Goal: Check status: Check status

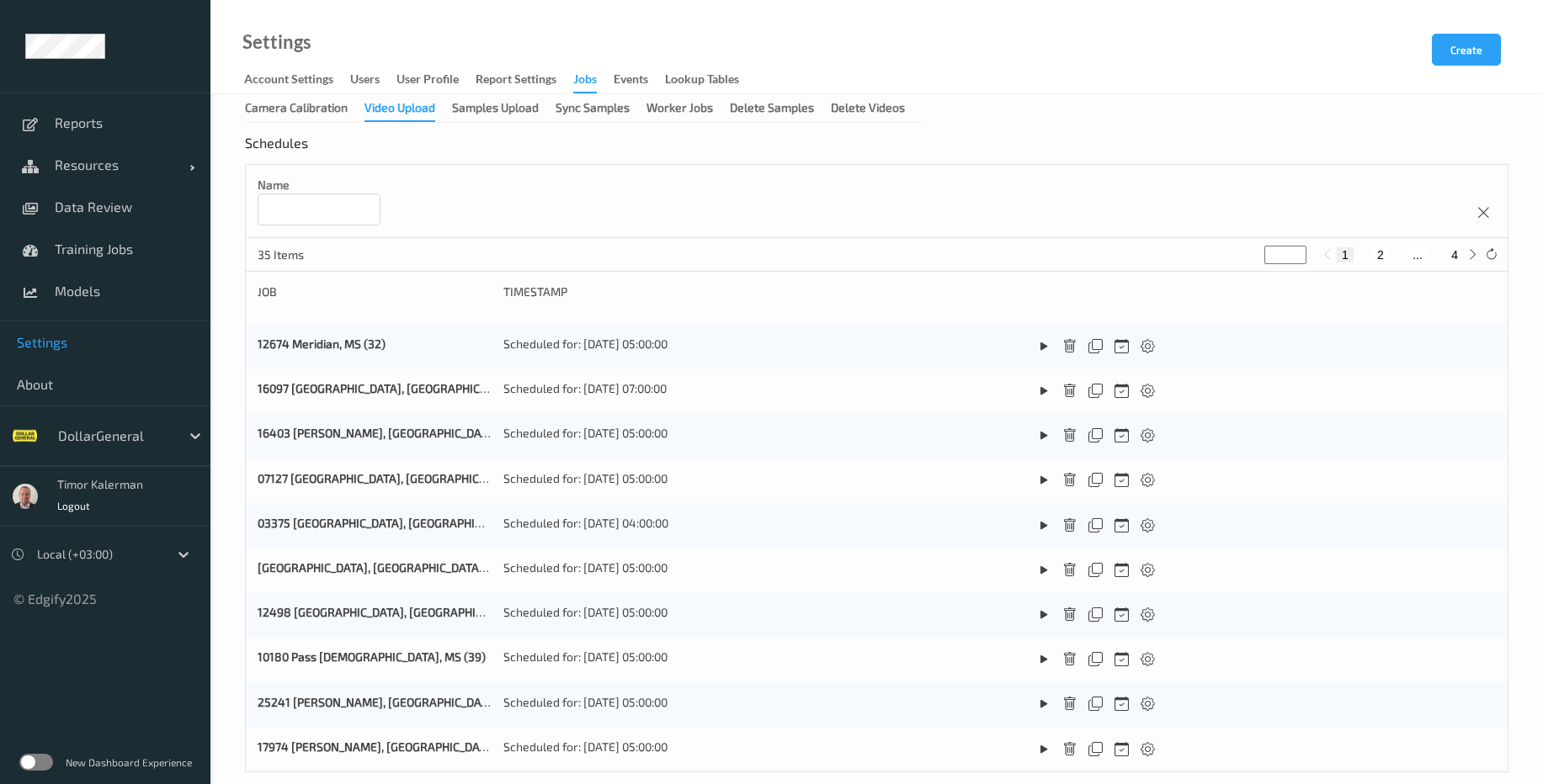
scroll to position [671, 0]
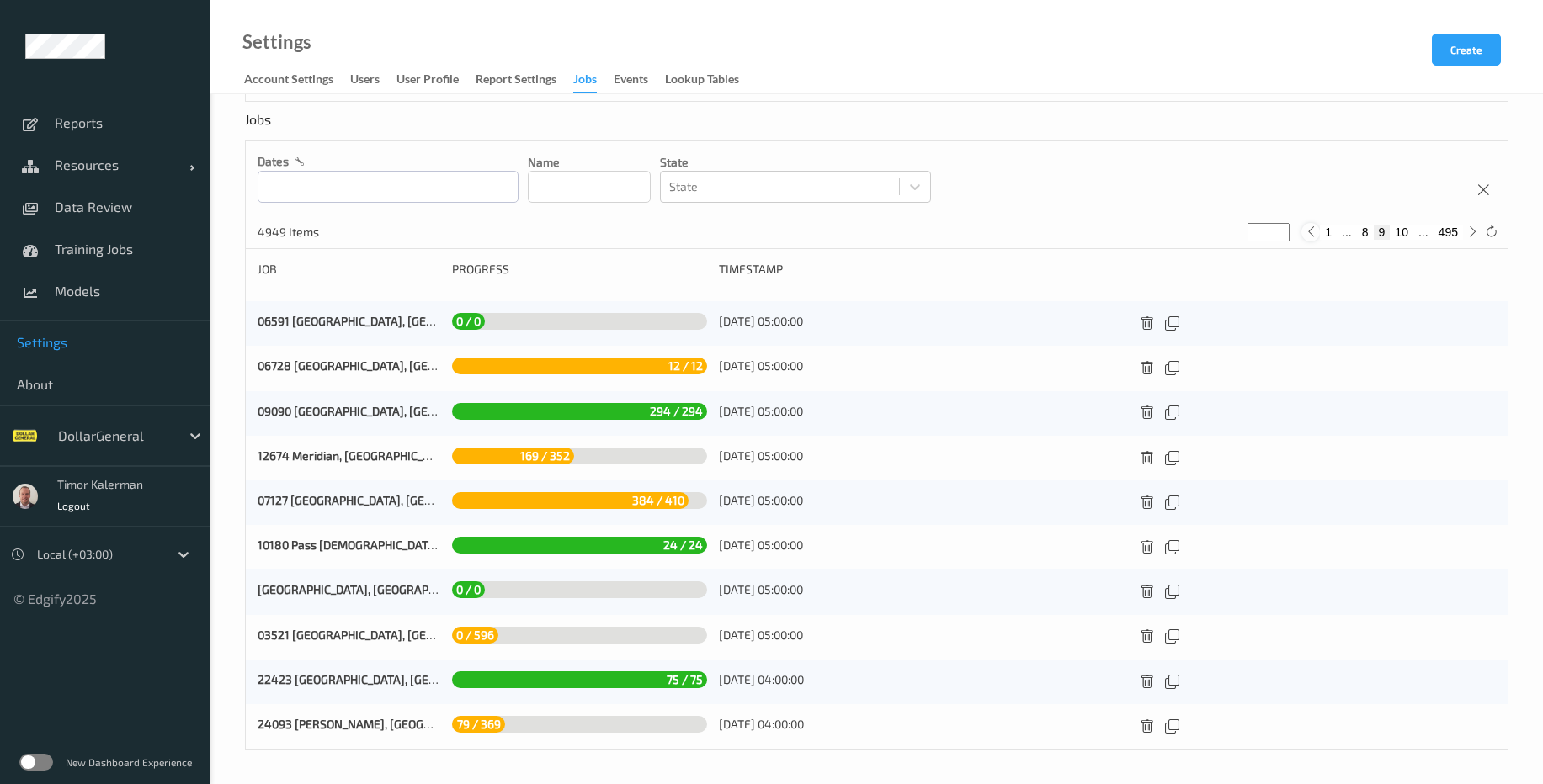
click at [1315, 233] on icon at bounding box center [1311, 232] width 12 height 12
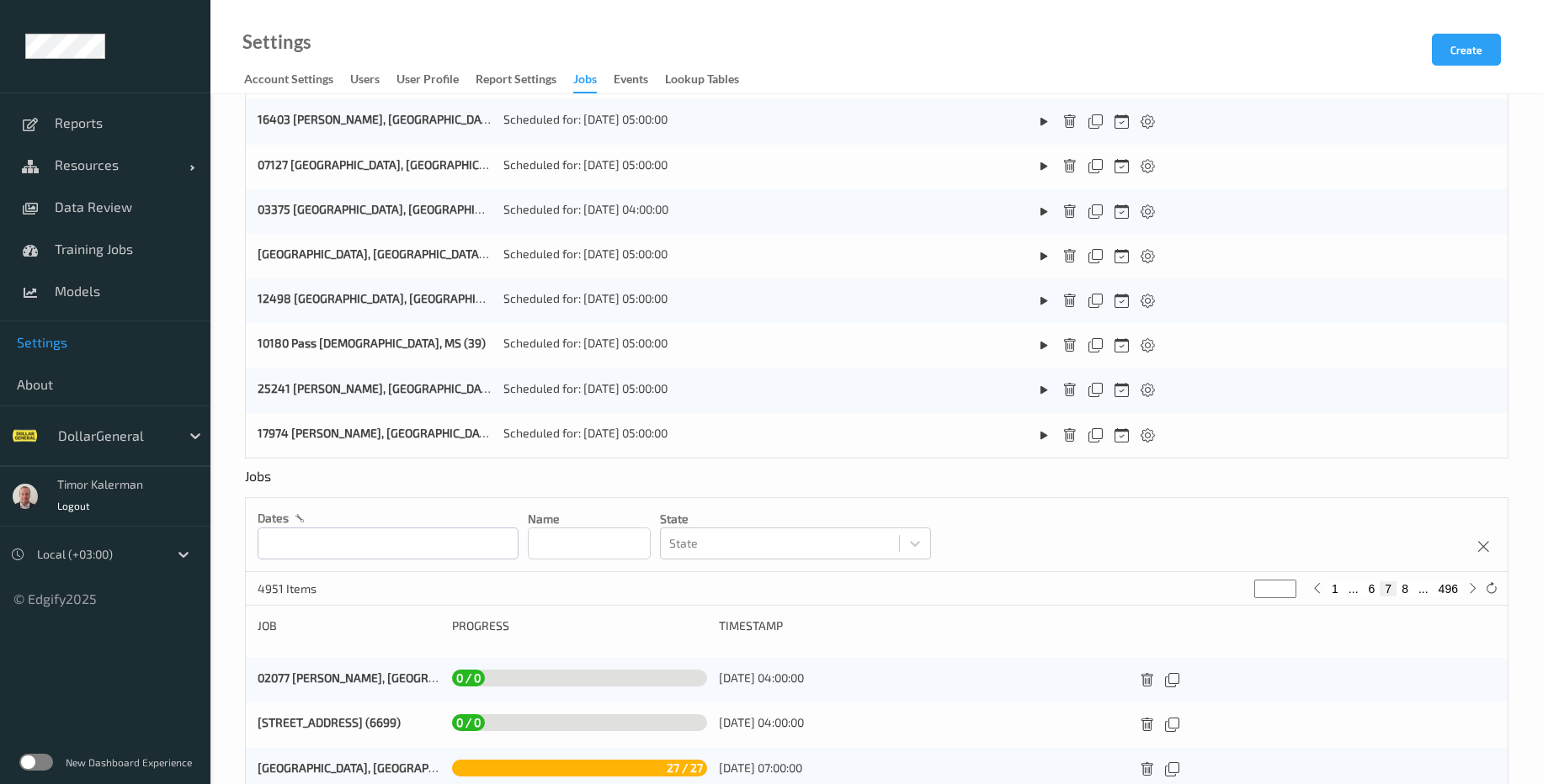
scroll to position [606, 0]
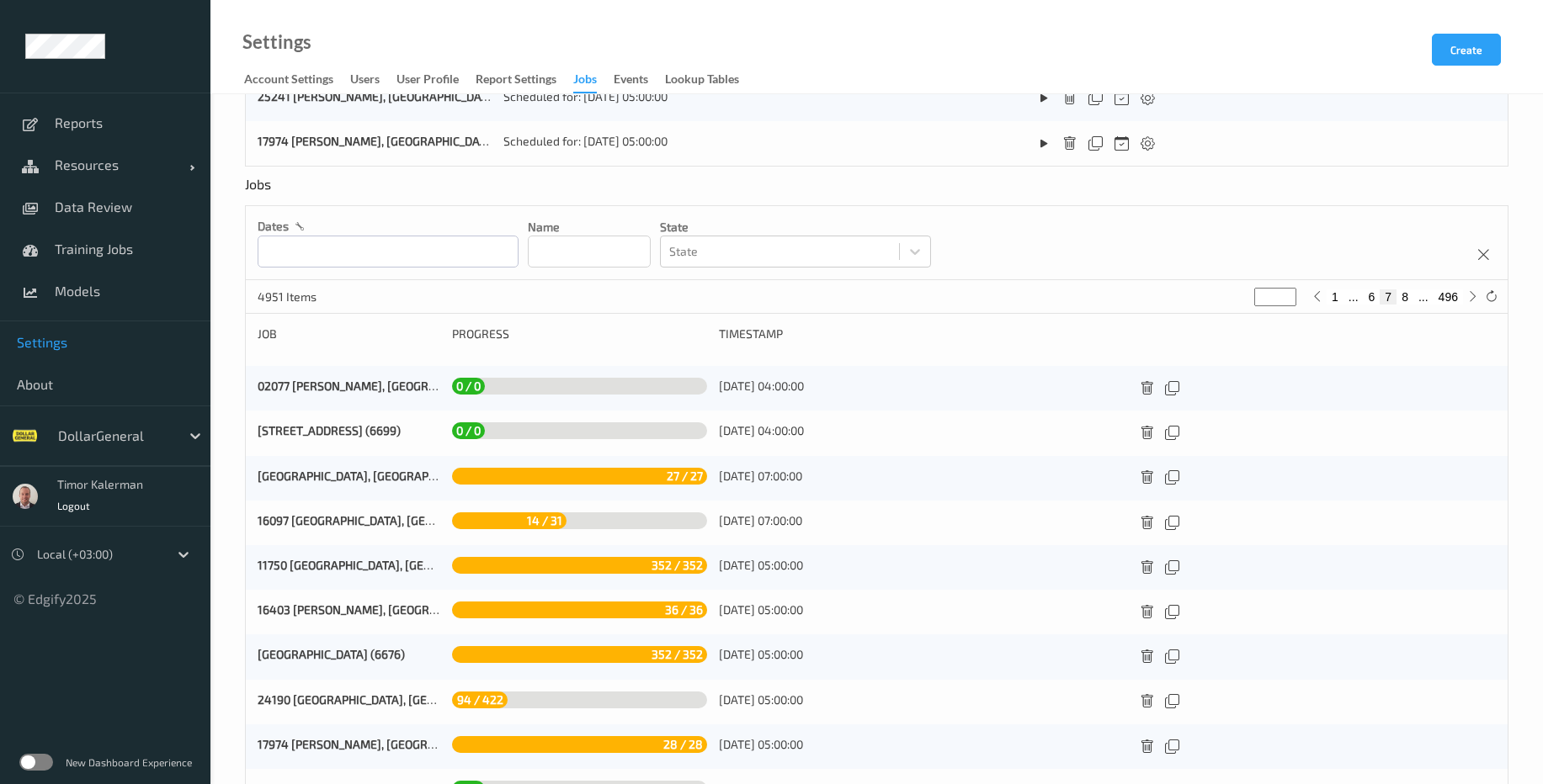
click at [1327, 304] on button "1" at bounding box center [1334, 297] width 17 height 15
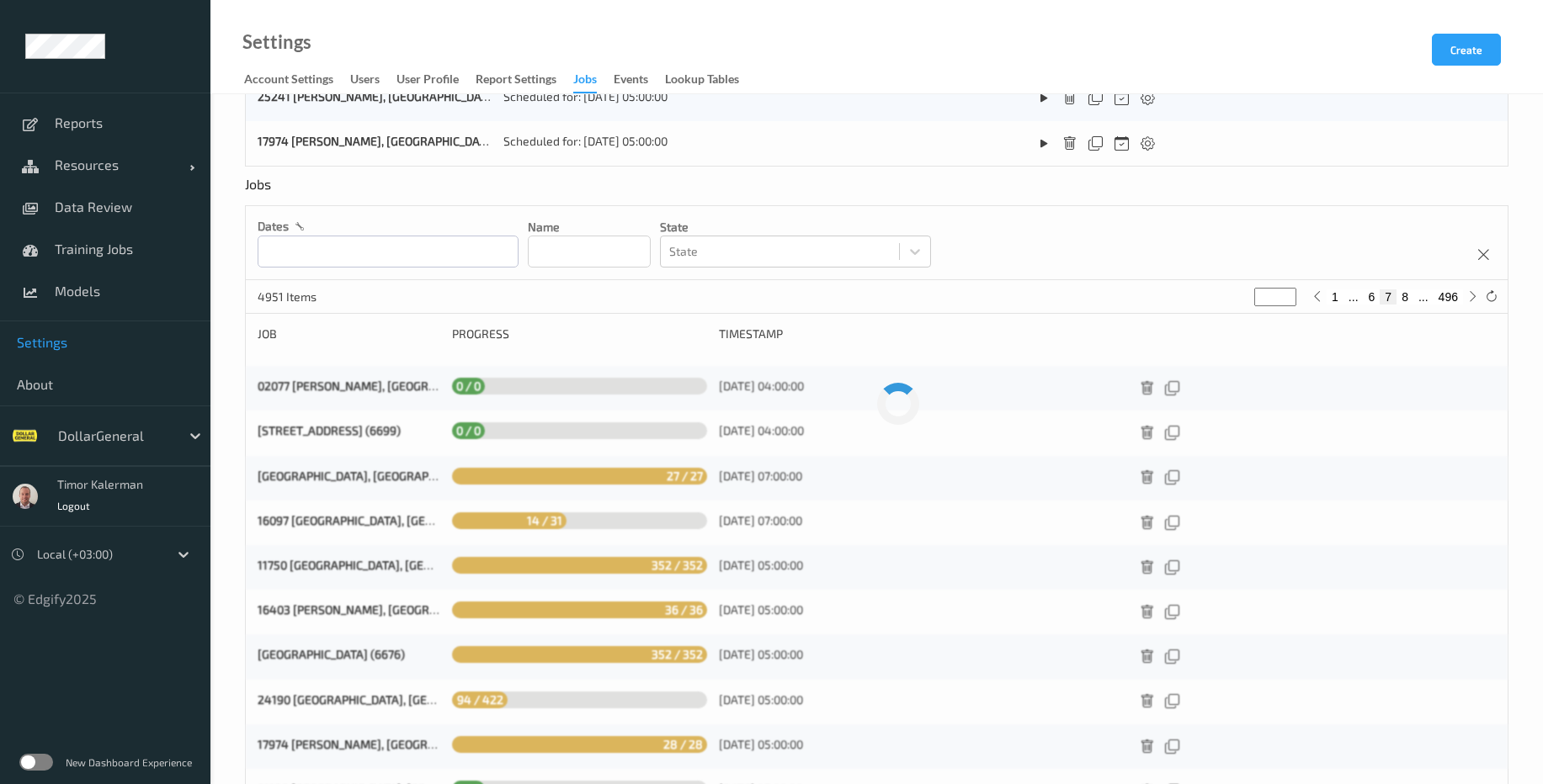
type input "*"
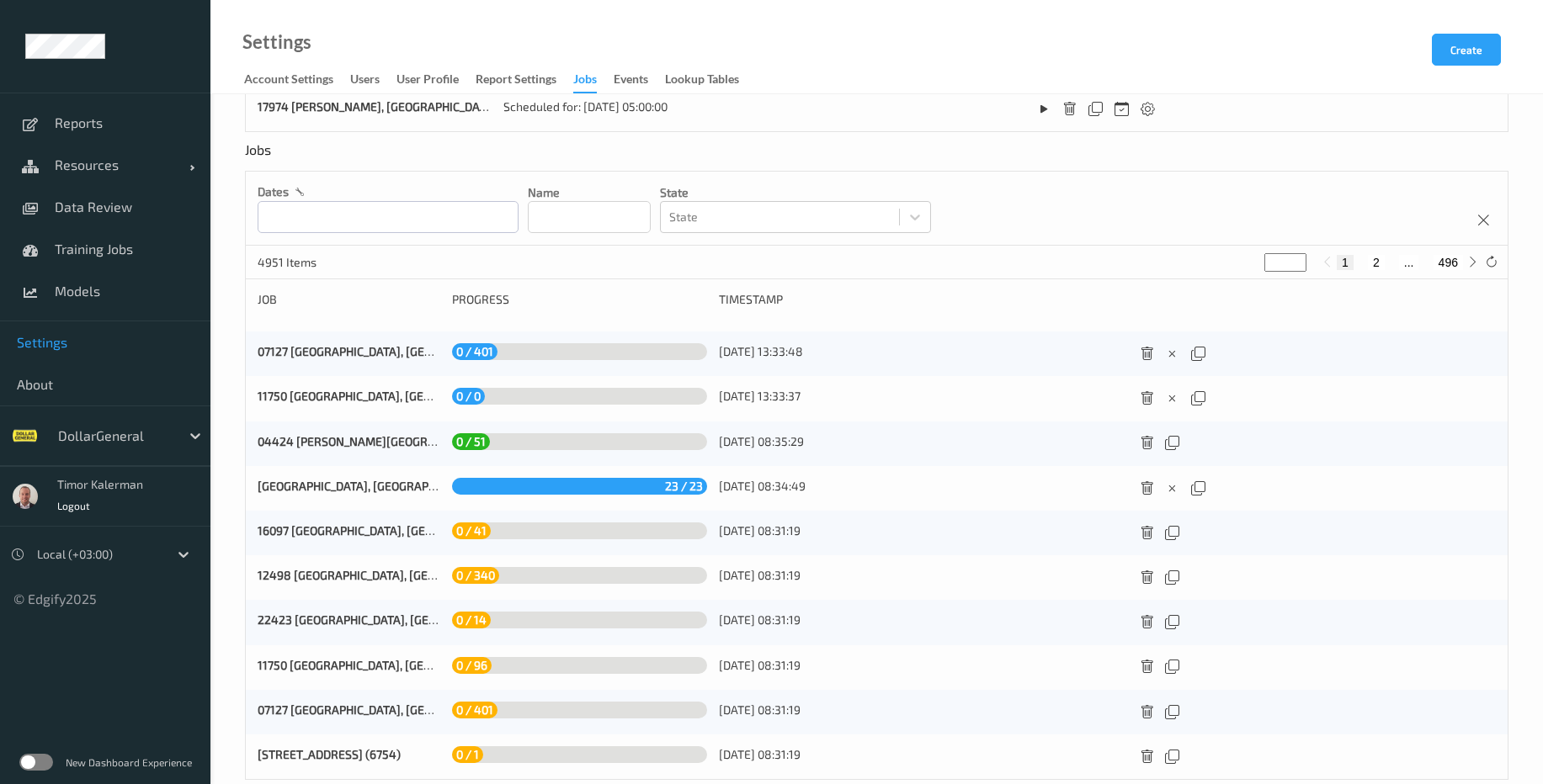
scroll to position [671, 0]
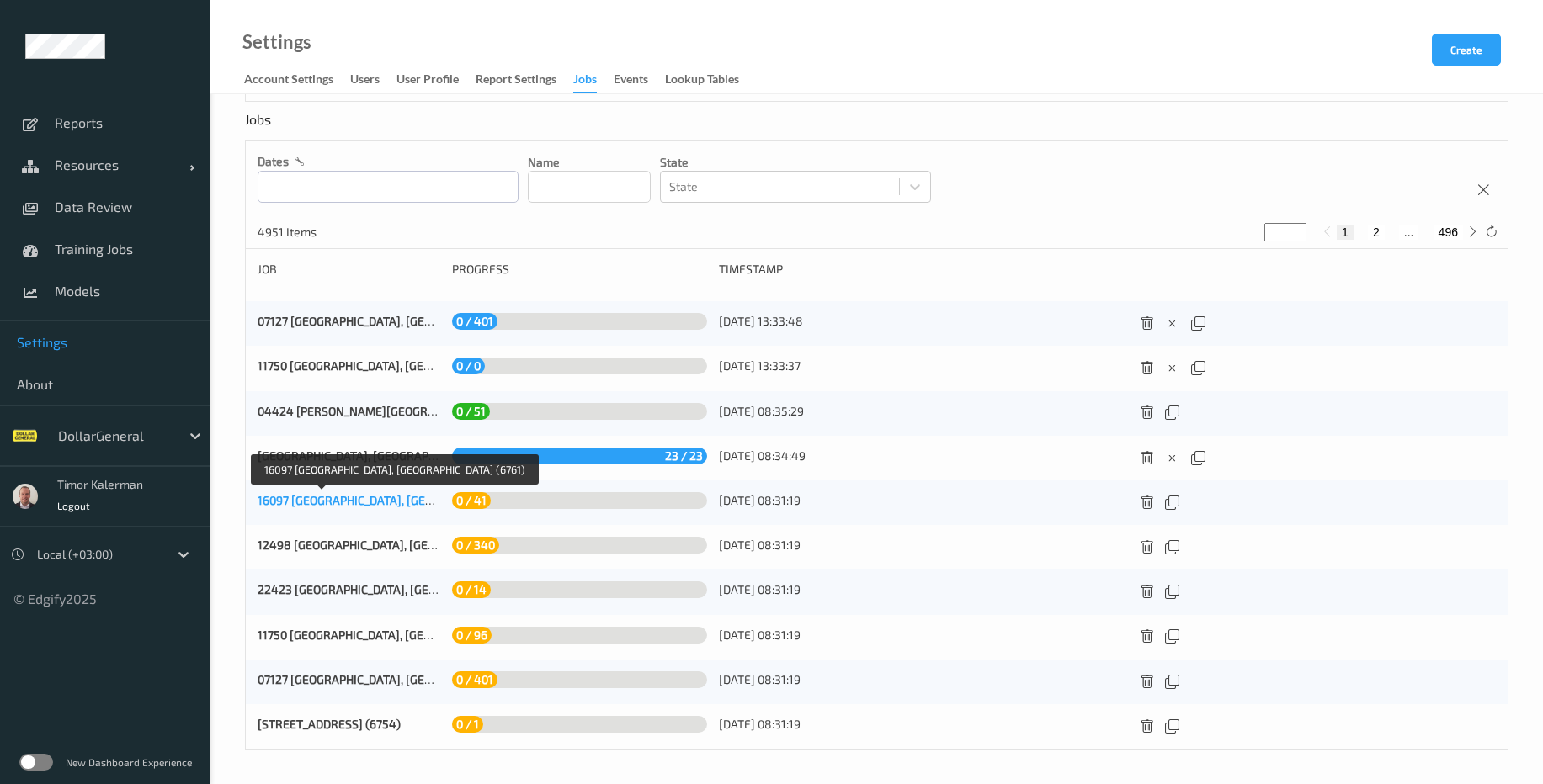
click at [341, 502] on link "16097 Portola, CA (6761)" at bounding box center [405, 500] width 295 height 14
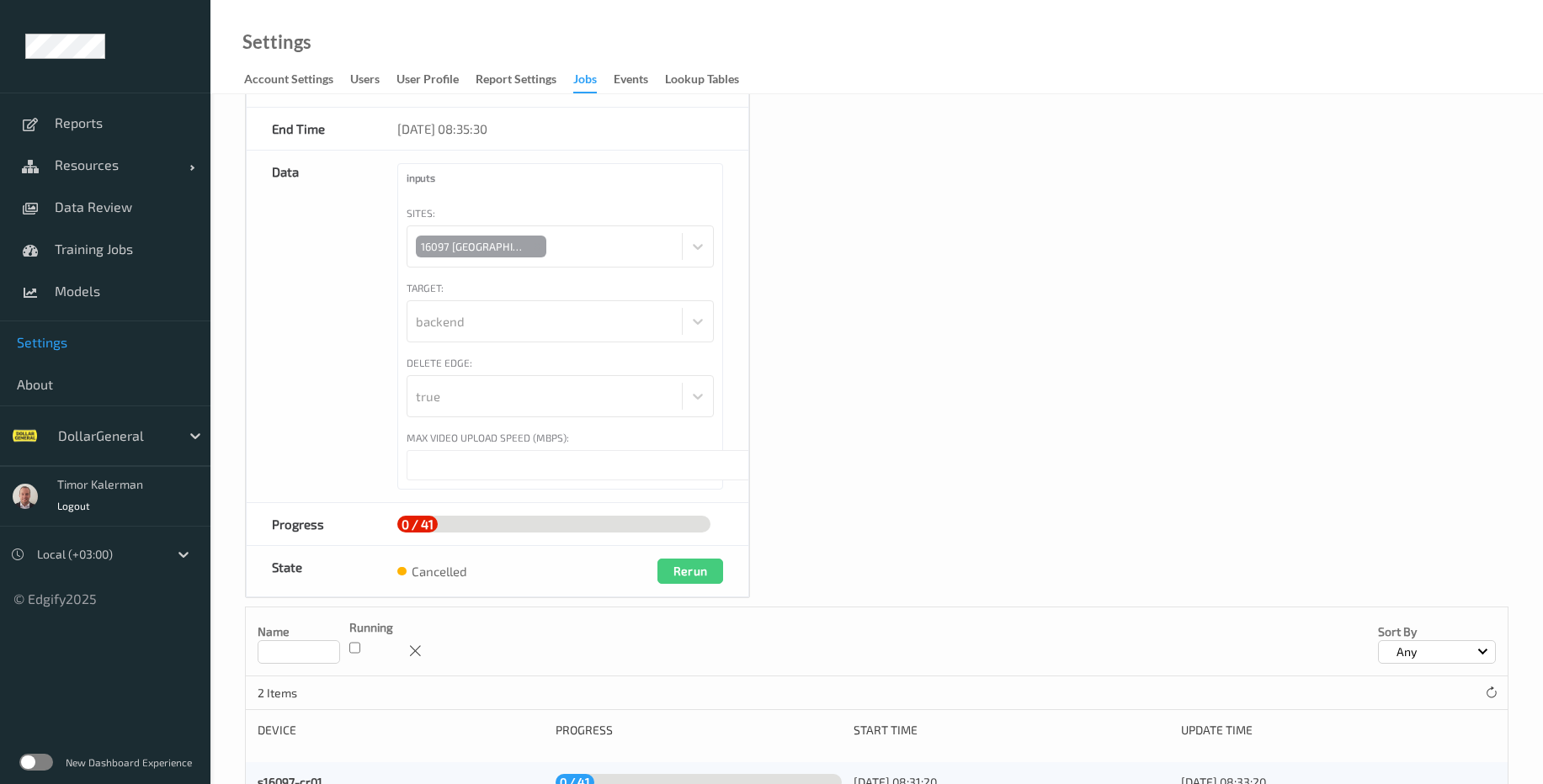
scroll to position [227, 0]
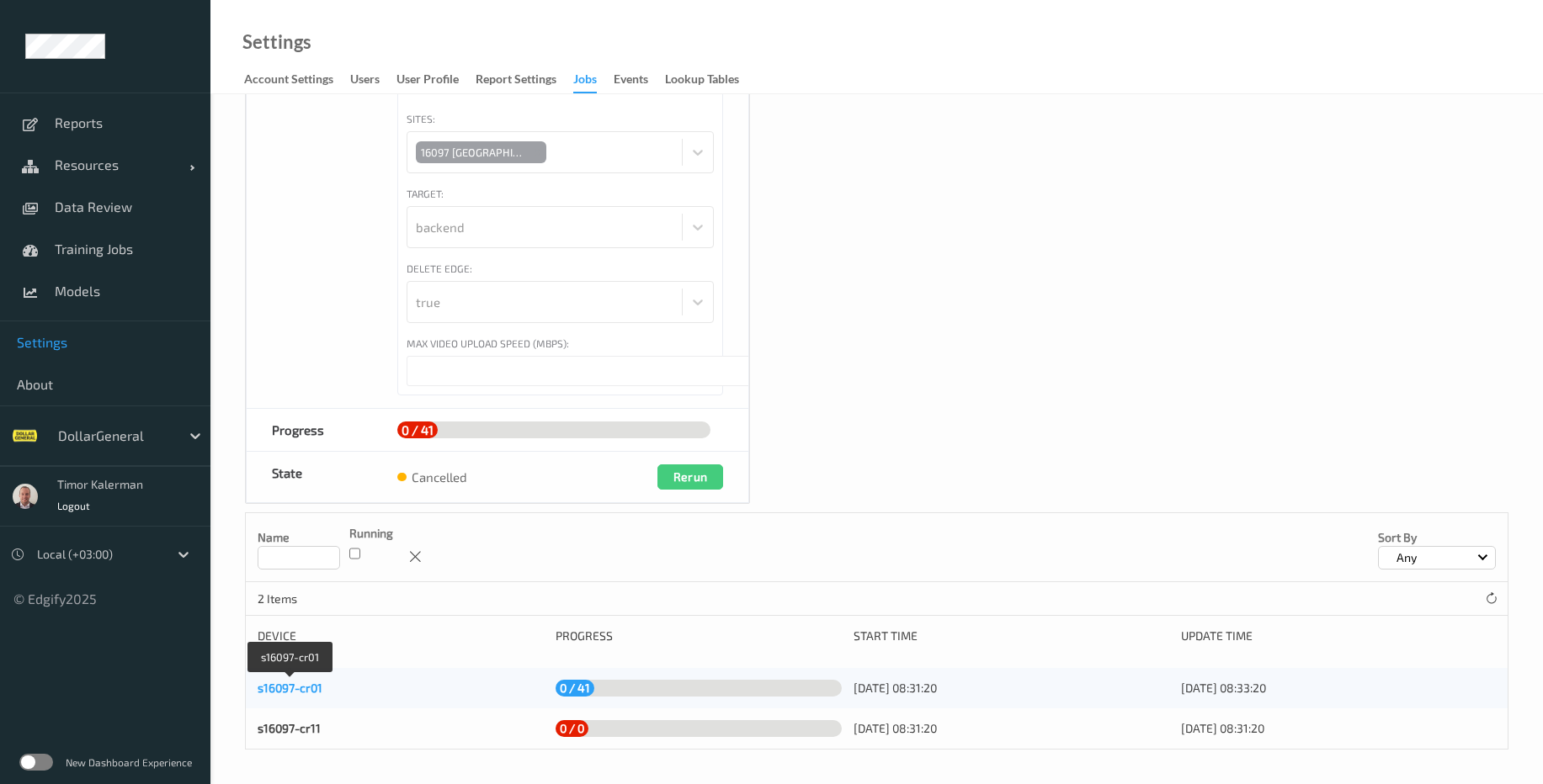
click at [275, 690] on link "s16097-cr01" at bounding box center [290, 688] width 65 height 14
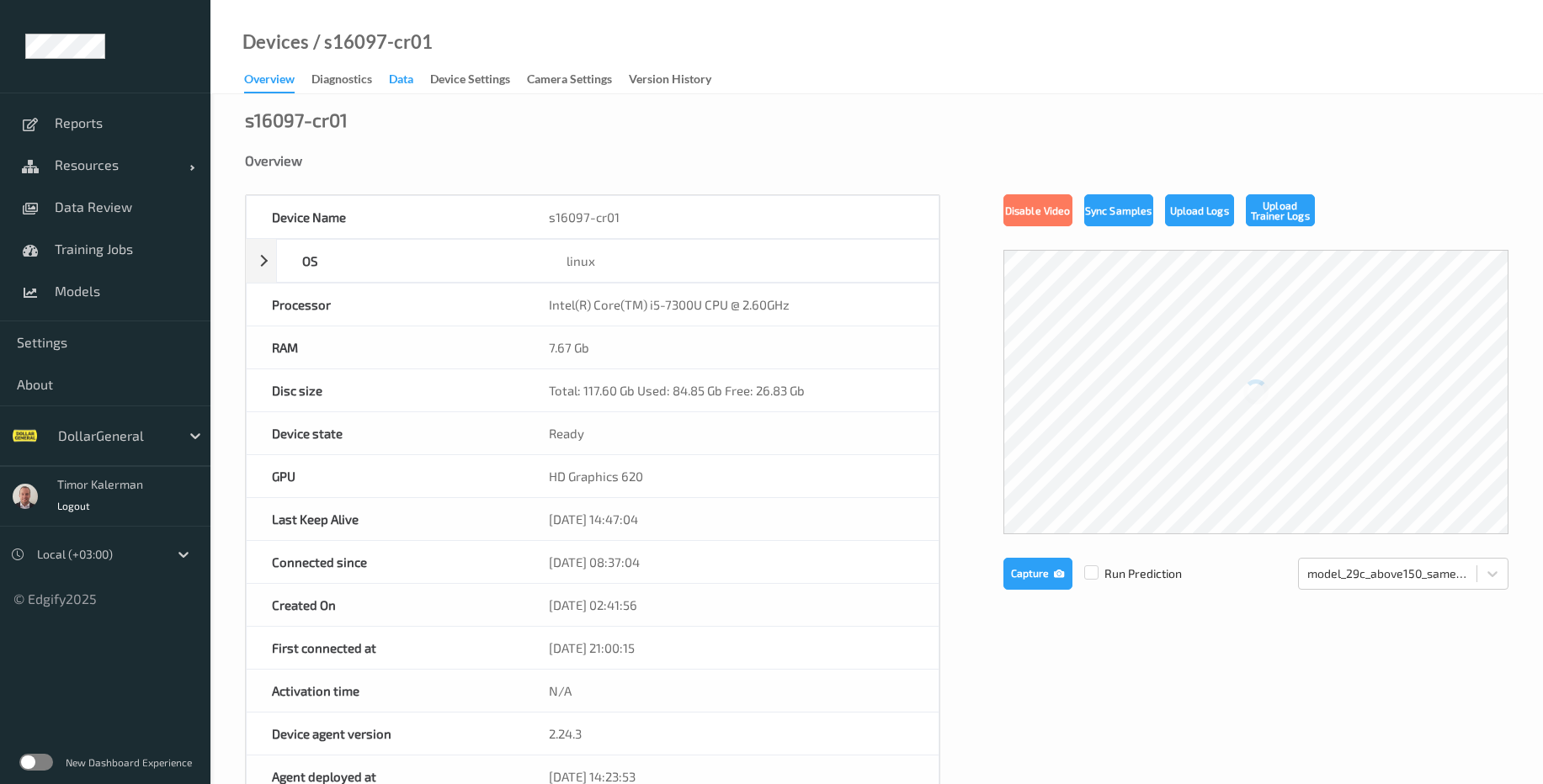
click at [402, 75] on div "Data" at bounding box center [400, 81] width 24 height 21
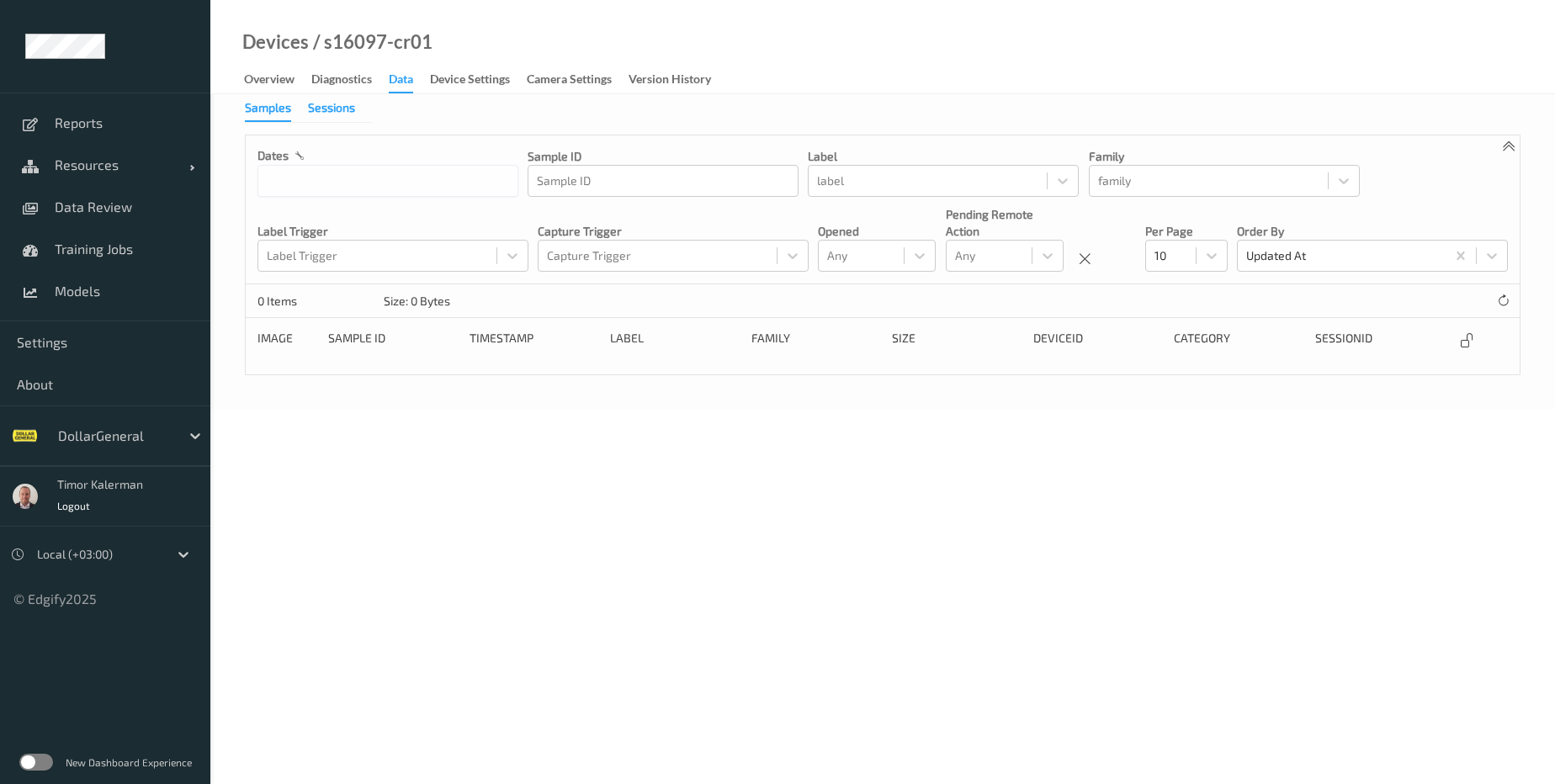
click at [343, 113] on div "Sessions" at bounding box center [331, 110] width 47 height 21
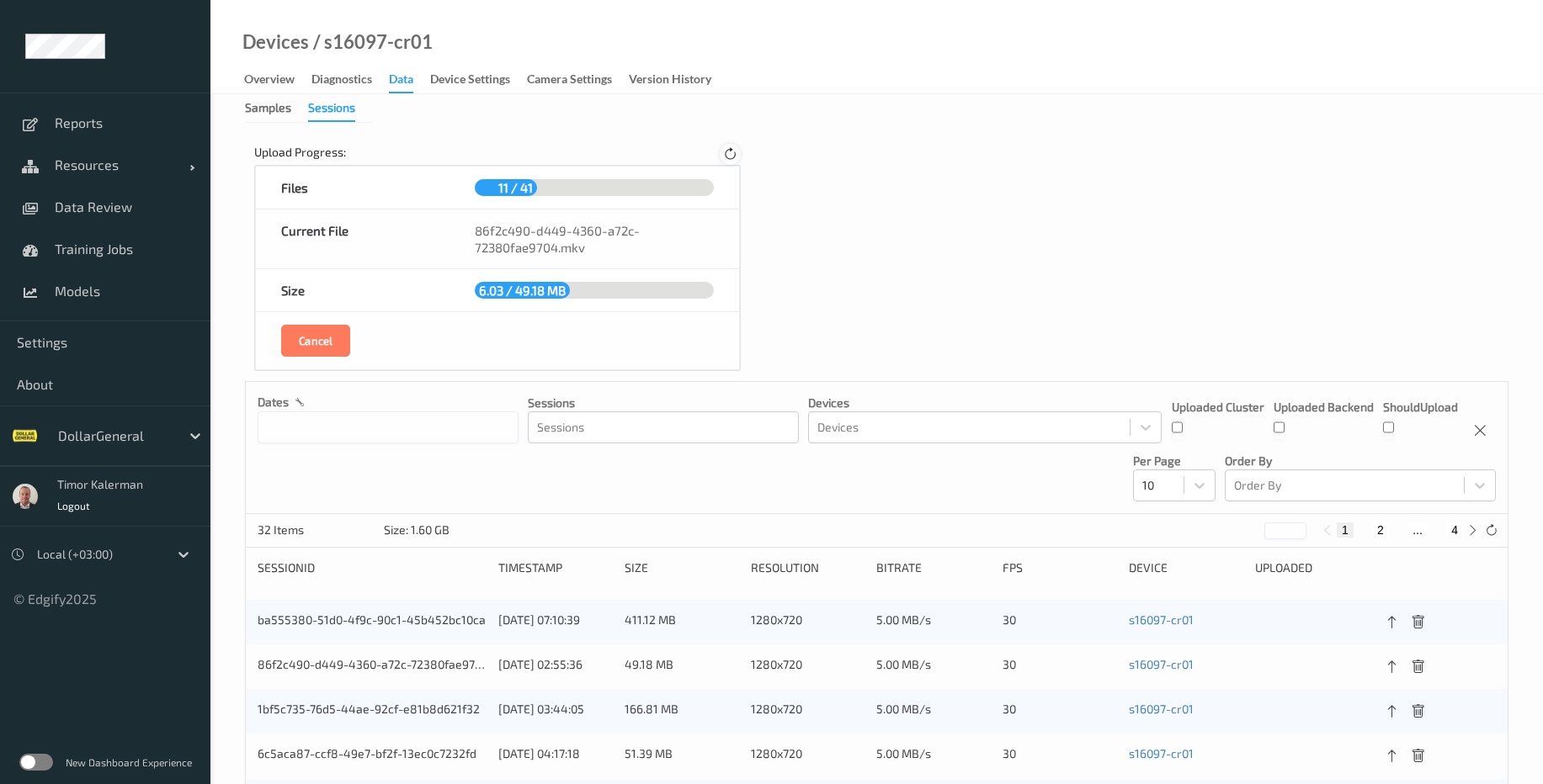
click at [721, 159] on div at bounding box center [731, 155] width 21 height 21
click at [723, 159] on icon at bounding box center [730, 154] width 14 height 15
click at [722, 159] on icon at bounding box center [730, 154] width 21 height 20
click at [723, 159] on icon at bounding box center [730, 154] width 14 height 15
click at [722, 159] on icon at bounding box center [729, 154] width 19 height 19
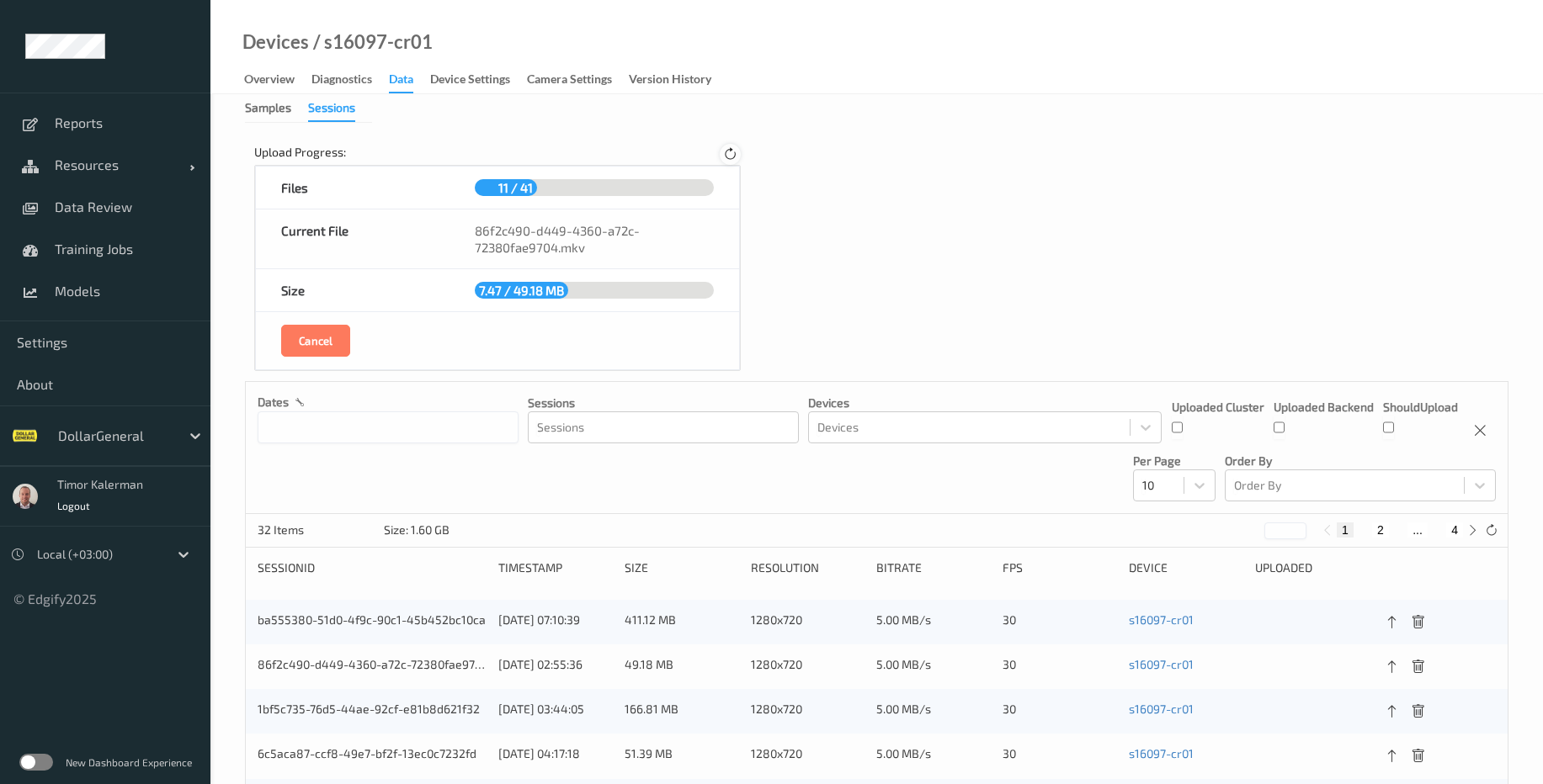
click at [722, 159] on icon at bounding box center [730, 154] width 21 height 20
click at [722, 159] on icon at bounding box center [729, 154] width 17 height 16
click at [726, 161] on icon at bounding box center [731, 155] width 21 height 21
click at [767, 192] on div "Upload Progress: Files 11 / 41 Current File 86f2c490-d449-4360-a72c-72380fae970…" at bounding box center [877, 592] width 1264 height 914
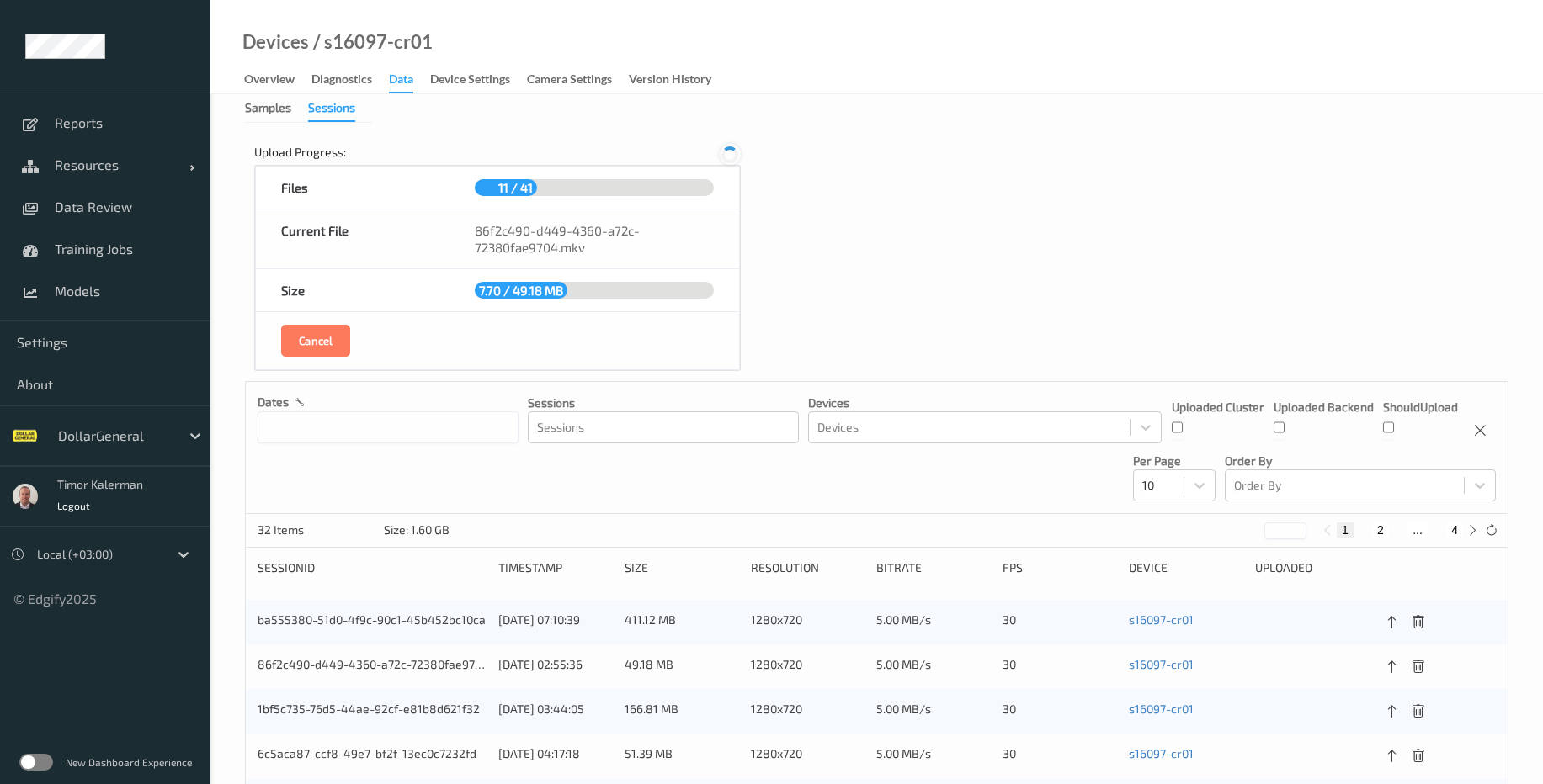
click at [721, 159] on icon at bounding box center [730, 155] width 23 height 23
click at [721, 159] on div at bounding box center [731, 155] width 21 height 21
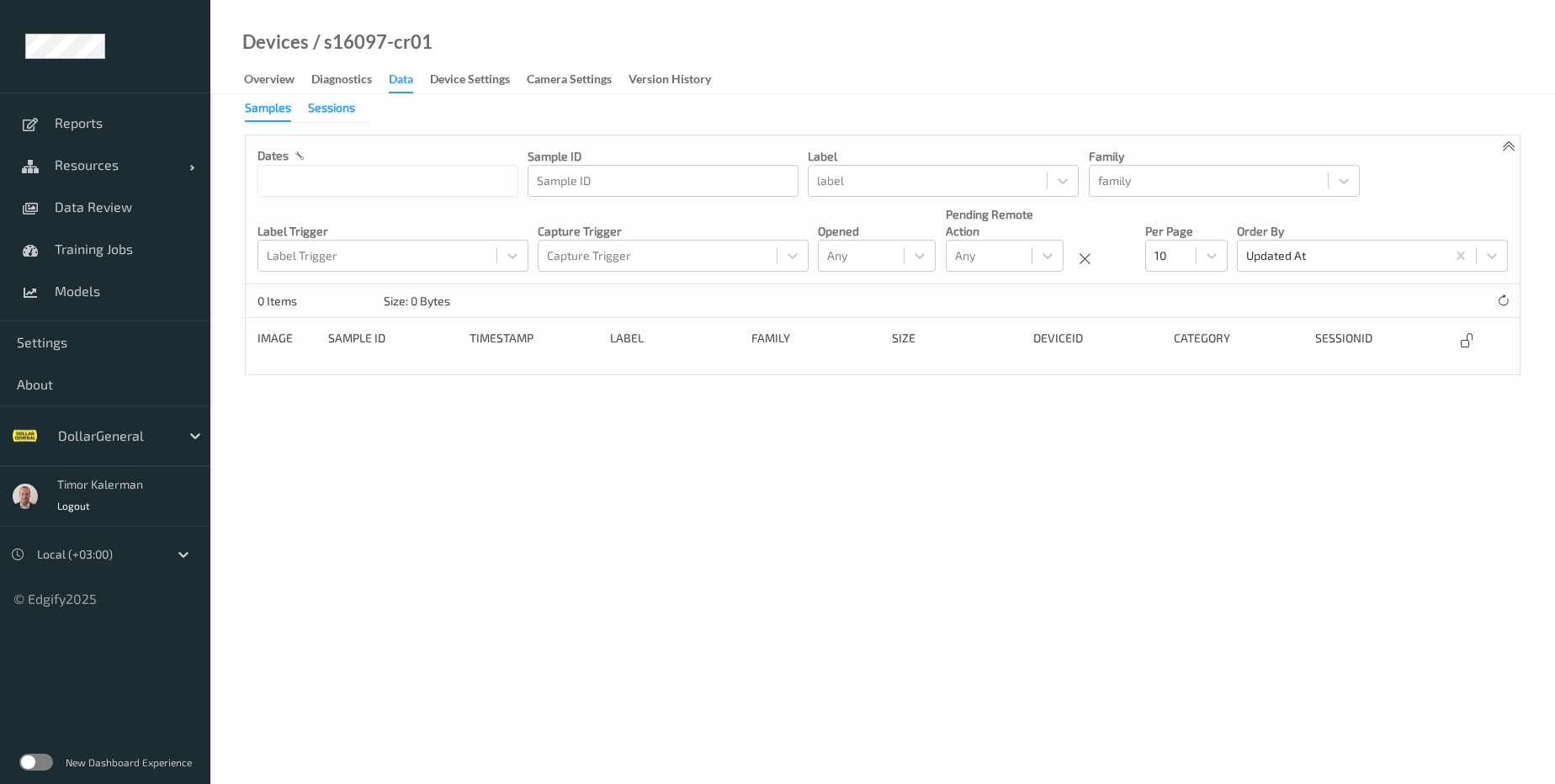
click at [347, 111] on div "Sessions" at bounding box center [331, 110] width 47 height 21
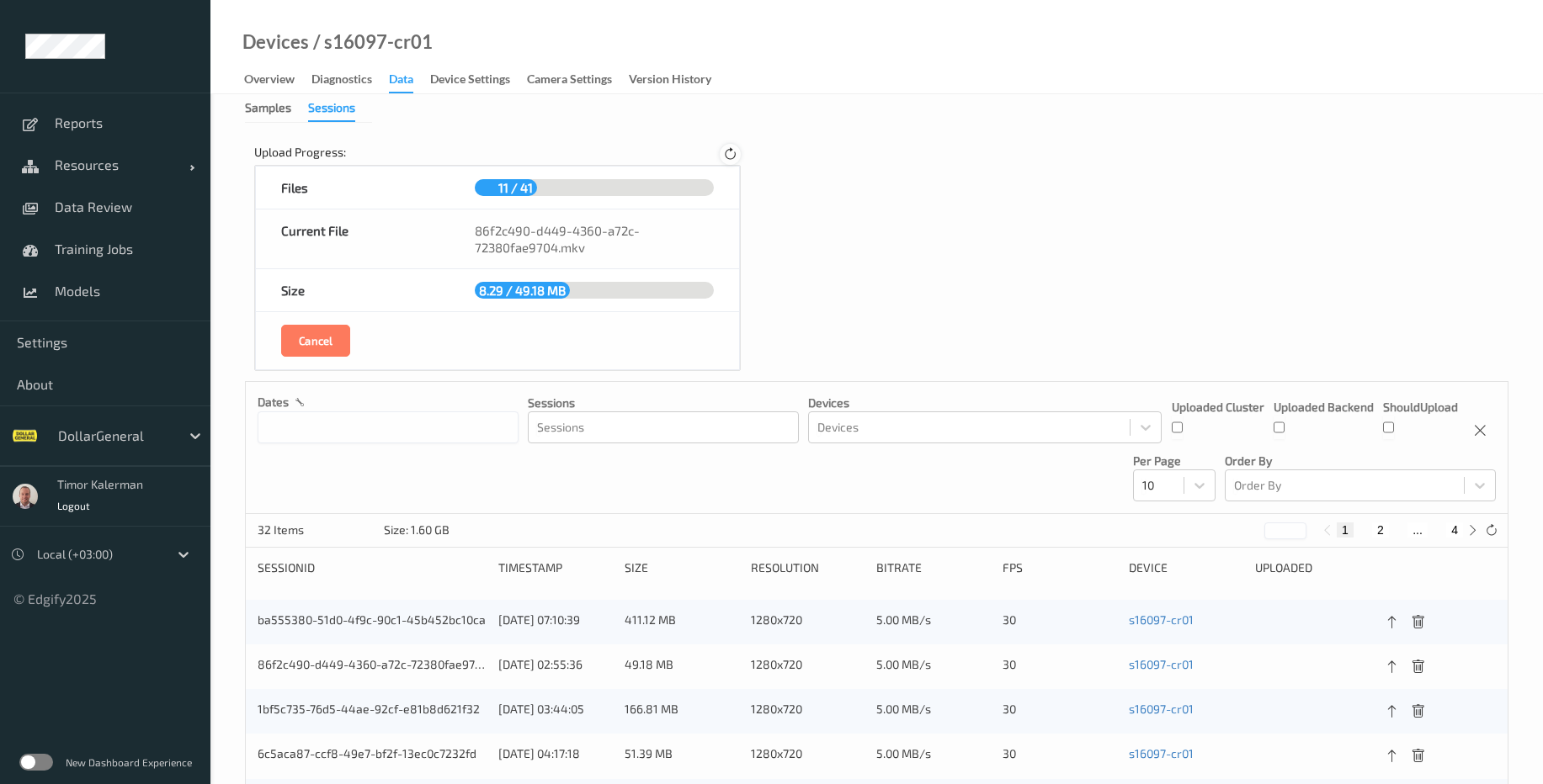
click at [723, 156] on icon at bounding box center [730, 154] width 14 height 15
click at [728, 155] on icon at bounding box center [730, 154] width 14 height 15
